Goal: Information Seeking & Learning: Check status

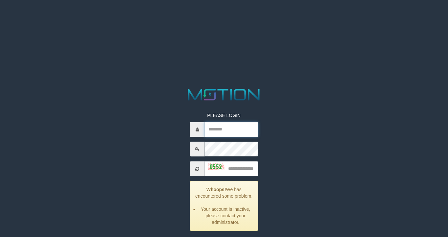
type input "*********"
click at [252, 165] on input "text" at bounding box center [232, 169] width 54 height 15
type input "****"
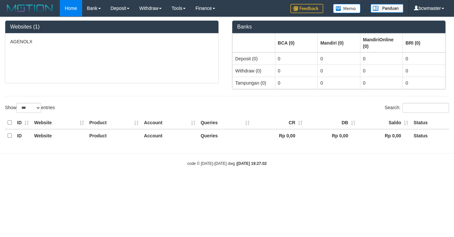
select select "***"
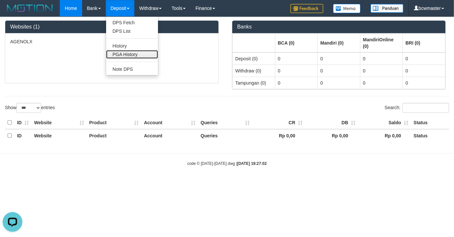
click at [127, 50] on link "PGA History" at bounding box center [132, 54] width 52 height 9
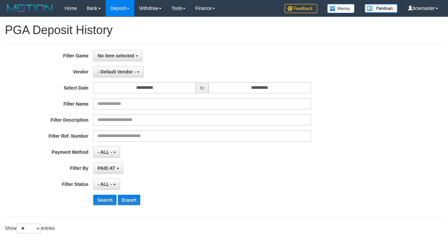
select select
select select "**"
click at [116, 70] on span "- Default Vendor -" at bounding box center [117, 71] width 38 height 5
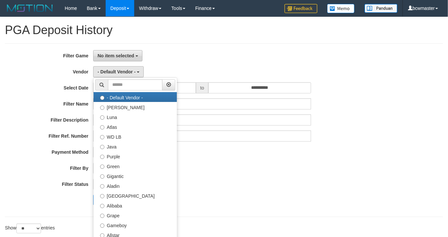
click at [113, 58] on span "No item selected" at bounding box center [116, 55] width 36 height 5
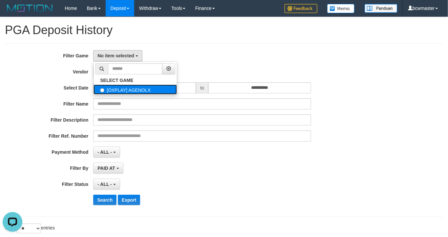
click at [115, 89] on label "[OXPLAY] AGENOLX" at bounding box center [135, 90] width 83 height 10
select select "***"
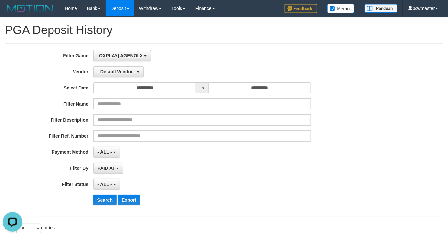
click at [110, 78] on div "**********" at bounding box center [187, 130] width 374 height 160
drag, startPoint x: 111, startPoint y: 73, endPoint x: 102, endPoint y: 104, distance: 32.4
click at [111, 73] on span "- Default Vendor -" at bounding box center [117, 71] width 38 height 5
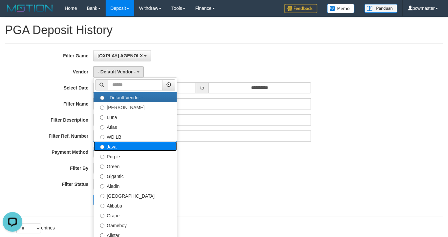
drag, startPoint x: 119, startPoint y: 145, endPoint x: 113, endPoint y: 145, distance: 5.9
click at [113, 145] on label "Java" at bounding box center [135, 147] width 83 height 10
click at [124, 145] on label "Java" at bounding box center [135, 147] width 83 height 10
select select "**********"
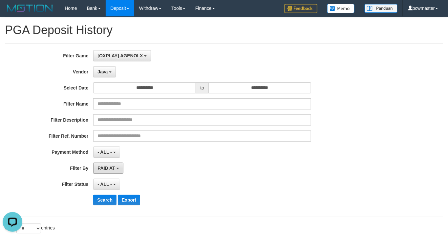
drag, startPoint x: 112, startPoint y: 173, endPoint x: 119, endPoint y: 189, distance: 17.7
click at [113, 173] on button "PAID AT" at bounding box center [108, 168] width 30 height 11
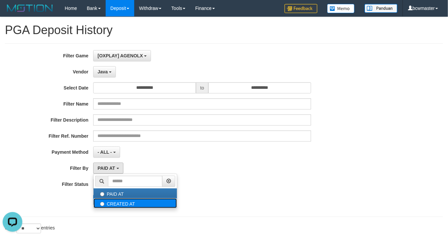
click at [123, 206] on label "CREATED AT" at bounding box center [135, 204] width 83 height 10
select select "*"
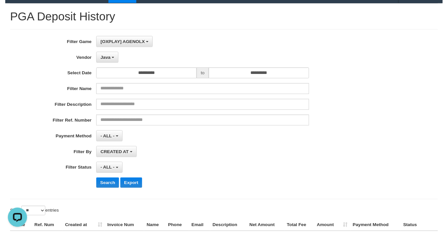
scroll to position [65, 0]
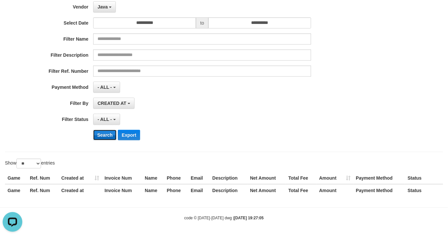
click at [106, 135] on button "Search" at bounding box center [104, 135] width 23 height 11
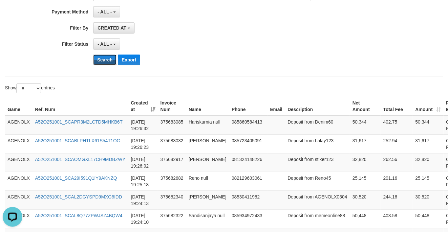
scroll to position [260, 0]
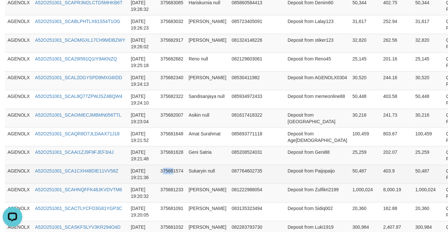
drag, startPoint x: 169, startPoint y: 167, endPoint x: 188, endPoint y: 165, distance: 18.4
click at [172, 166] on td "375681574" at bounding box center [172, 174] width 28 height 19
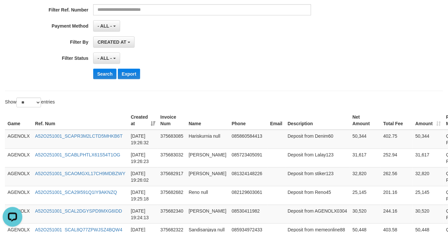
scroll to position [0, 0]
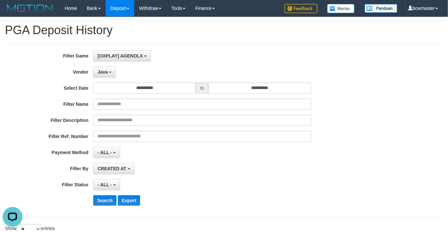
click at [258, 163] on div "**********" at bounding box center [187, 130] width 374 height 160
click at [107, 72] on span "Java" at bounding box center [103, 71] width 10 height 5
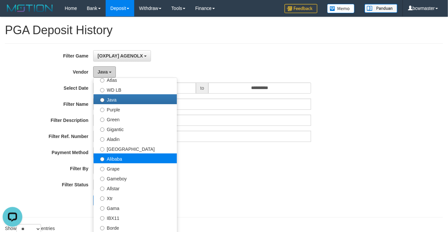
scroll to position [48, 0]
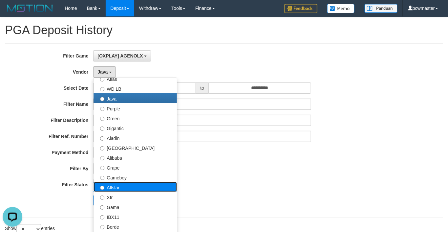
click at [126, 184] on label "Allstar" at bounding box center [135, 187] width 83 height 10
select select "**********"
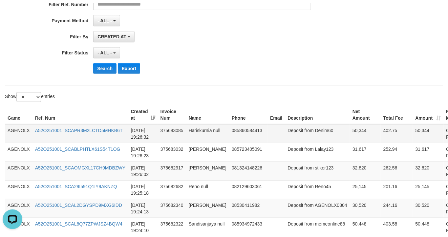
scroll to position [194, 0]
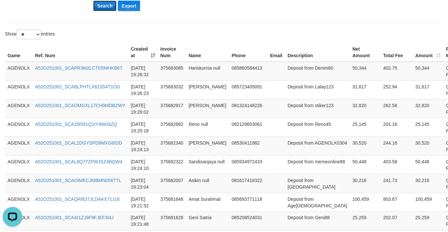
click at [106, 9] on button "Search" at bounding box center [104, 6] width 23 height 11
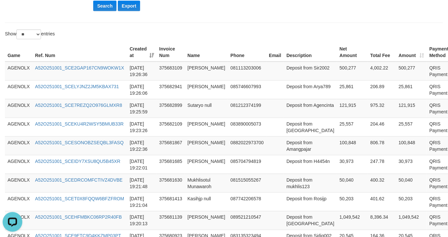
click at [287, 168] on td "Deposit from H4454n" at bounding box center [310, 164] width 53 height 19
drag, startPoint x: 255, startPoint y: 111, endPoint x: 273, endPoint y: 112, distance: 17.8
click at [267, 111] on td at bounding box center [275, 108] width 17 height 19
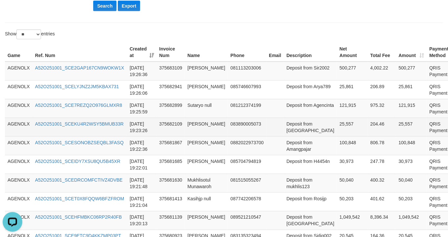
scroll to position [340, 0]
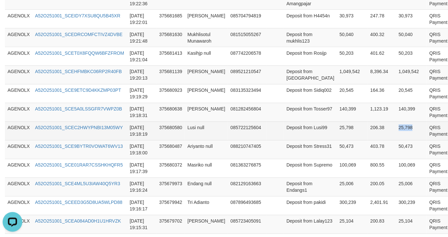
drag, startPoint x: 367, startPoint y: 127, endPoint x: 389, endPoint y: 128, distance: 22.0
click at [396, 128] on td "25,798" at bounding box center [411, 131] width 31 height 19
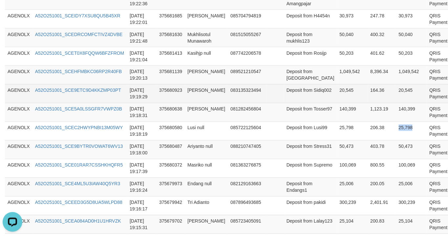
copy td "25,798"
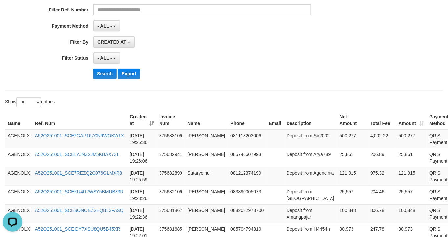
scroll to position [0, 0]
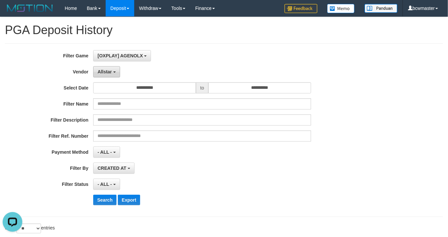
click at [110, 75] on button "Allstar" at bounding box center [106, 71] width 27 height 11
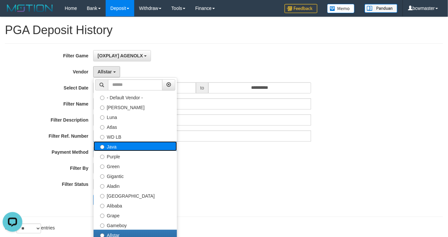
click at [117, 143] on label "Java" at bounding box center [135, 147] width 83 height 10
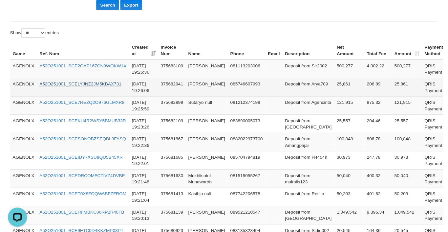
scroll to position [194, 0]
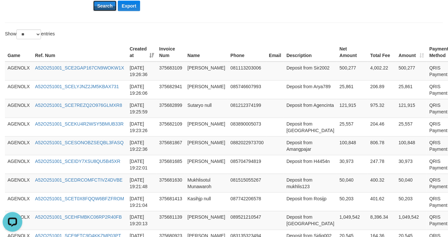
drag, startPoint x: 107, startPoint y: 10, endPoint x: 119, endPoint y: 29, distance: 22.8
click at [107, 10] on button "Search" at bounding box center [104, 6] width 23 height 11
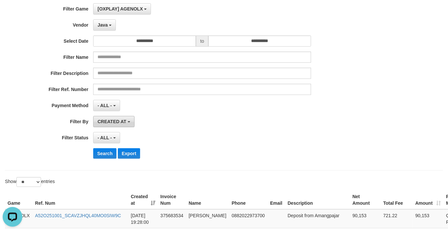
scroll to position [48, 0]
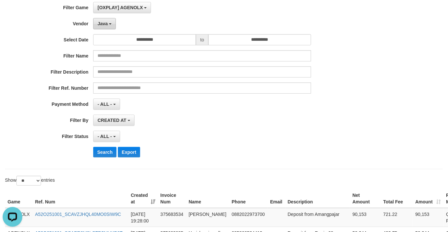
click at [105, 19] on button "Java" at bounding box center [104, 23] width 23 height 11
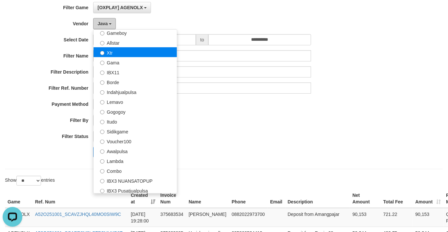
scroll to position [146, 0]
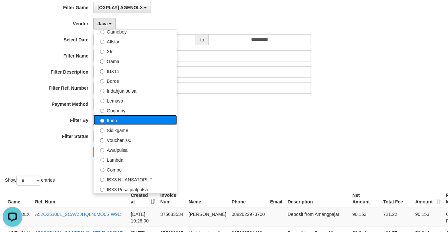
click at [130, 120] on label "Itudo" at bounding box center [135, 120] width 83 height 10
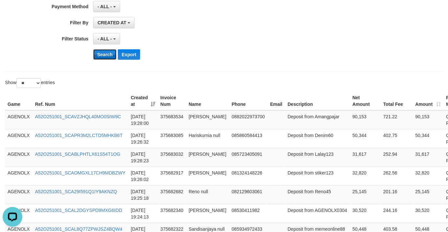
click at [102, 54] on button "Search" at bounding box center [104, 54] width 23 height 11
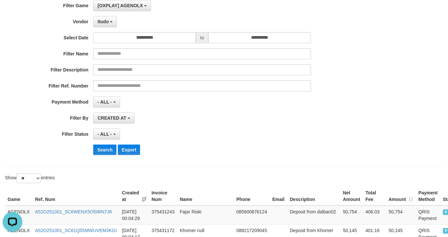
scroll to position [48, 0]
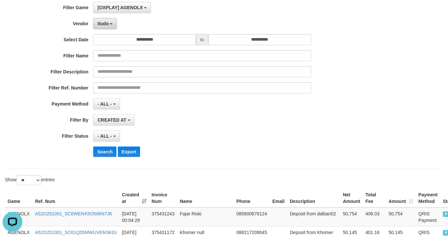
drag, startPoint x: 109, startPoint y: 30, endPoint x: 109, endPoint y: 25, distance: 5.3
click at [109, 30] on div "**********" at bounding box center [187, 82] width 374 height 160
drag, startPoint x: 109, startPoint y: 24, endPoint x: 118, endPoint y: 66, distance: 42.7
click at [110, 24] on button "Itudo" at bounding box center [105, 23] width 24 height 11
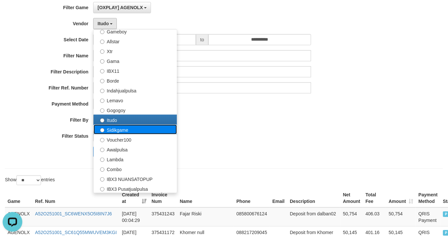
click at [123, 127] on label "Sidikgame" at bounding box center [135, 130] width 83 height 10
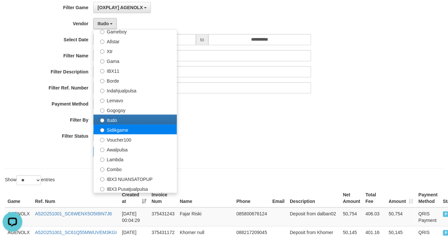
select select "**********"
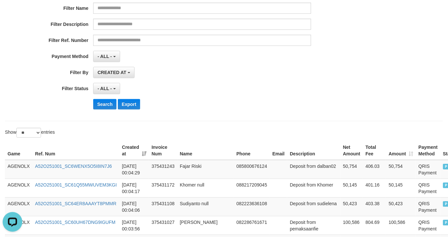
scroll to position [97, 0]
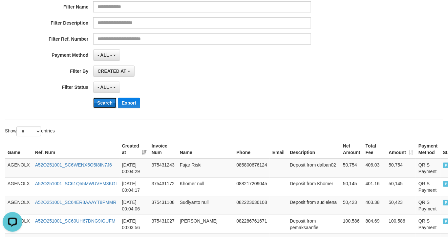
click at [107, 101] on button "Search" at bounding box center [104, 103] width 23 height 11
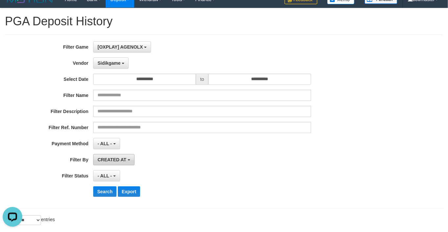
scroll to position [0, 0]
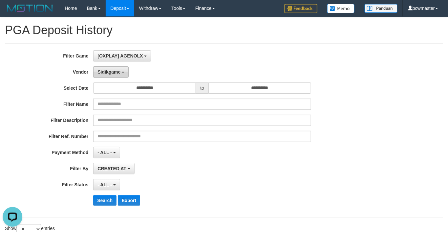
click at [114, 70] on span "Sidikgame" at bounding box center [109, 71] width 23 height 5
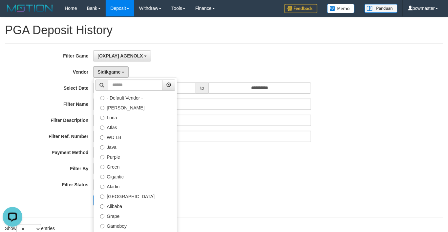
click at [14, 158] on div "**********" at bounding box center [187, 152] width 374 height 11
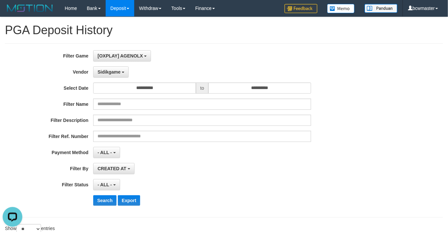
click at [253, 181] on div "- ALL - SELECT ALL - ALL - SELECT STATUS PENDING/UNPAID PAID CANCELED EXPIRED" at bounding box center [202, 184] width 218 height 11
